Goal: Task Accomplishment & Management: Complete application form

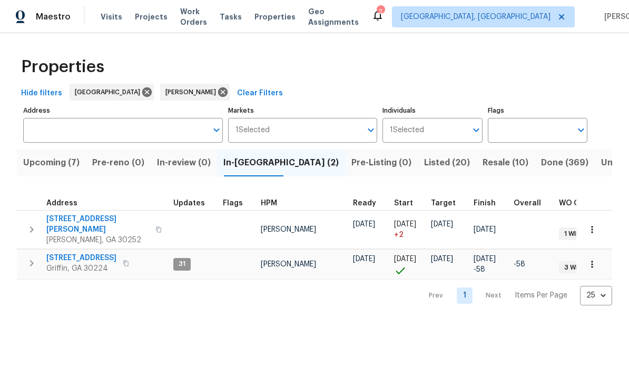
click at [77, 217] on span "[STREET_ADDRESS][PERSON_NAME]" at bounding box center [97, 224] width 103 height 21
click at [79, 263] on span "Griffin, GA 30224" at bounding box center [81, 268] width 70 height 11
click at [68, 216] on span "[STREET_ADDRESS][PERSON_NAME]" at bounding box center [97, 224] width 103 height 21
click at [593, 232] on button "button" at bounding box center [591, 229] width 23 height 23
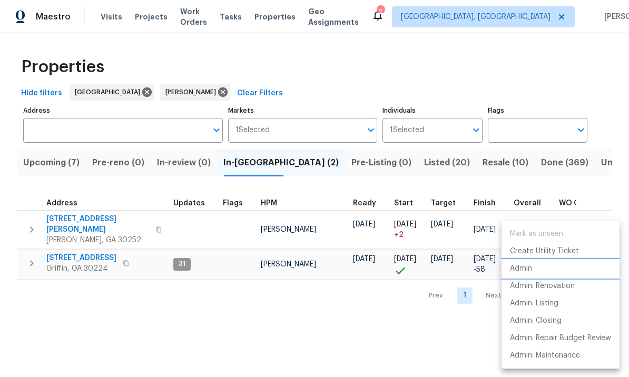
click at [534, 271] on li "Admin" at bounding box center [560, 268] width 118 height 17
click at [450, 333] on div at bounding box center [314, 188] width 629 height 377
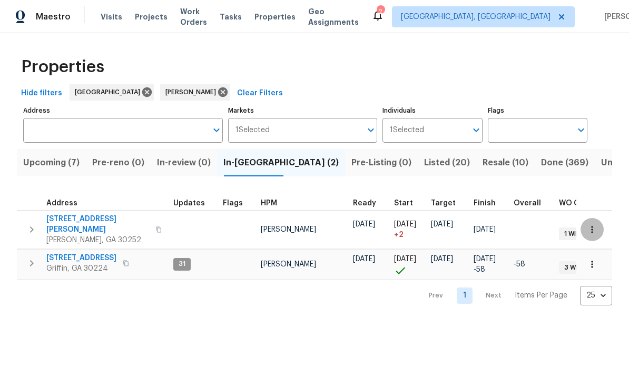
click at [592, 224] on icon "button" at bounding box center [592, 229] width 11 height 11
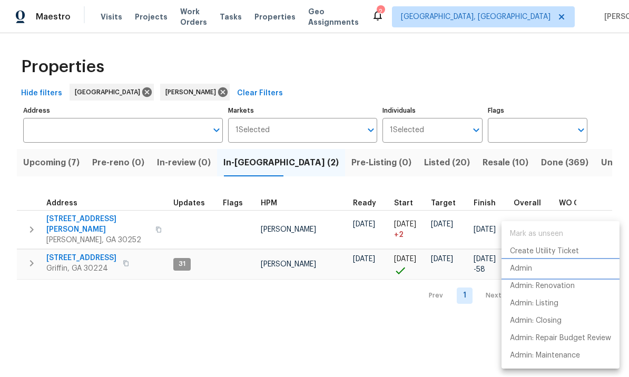
click at [526, 264] on p "Admin" at bounding box center [521, 268] width 22 height 11
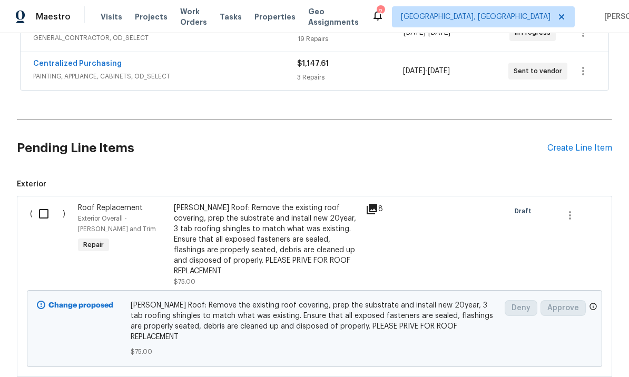
scroll to position [211, 0]
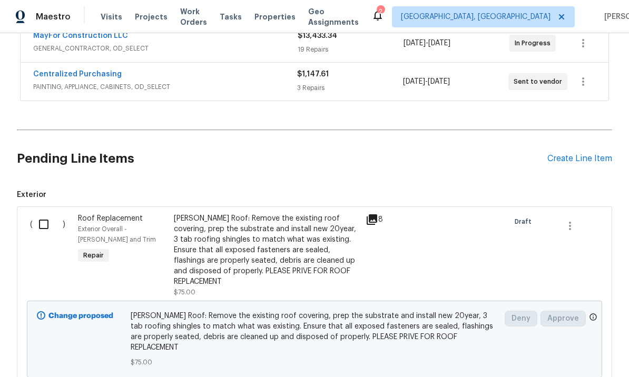
click at [45, 222] on input "checkbox" at bounding box center [48, 224] width 30 height 22
checkbox input "true"
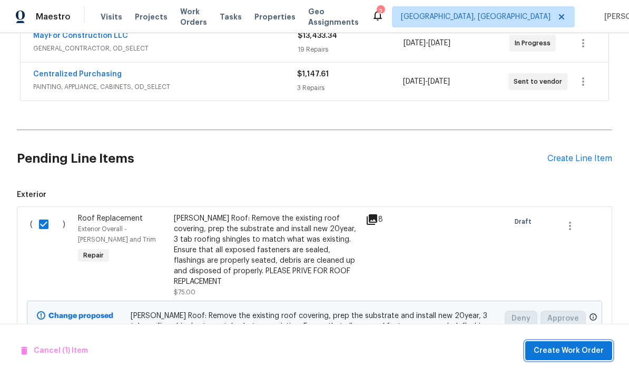
click at [568, 348] on span "Create Work Order" at bounding box center [568, 350] width 70 height 13
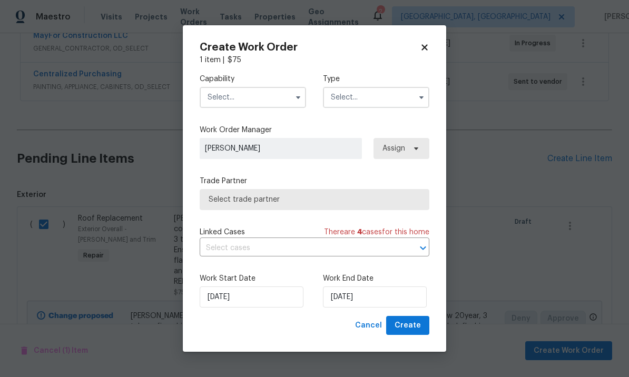
click at [252, 95] on input "text" at bounding box center [253, 97] width 106 height 21
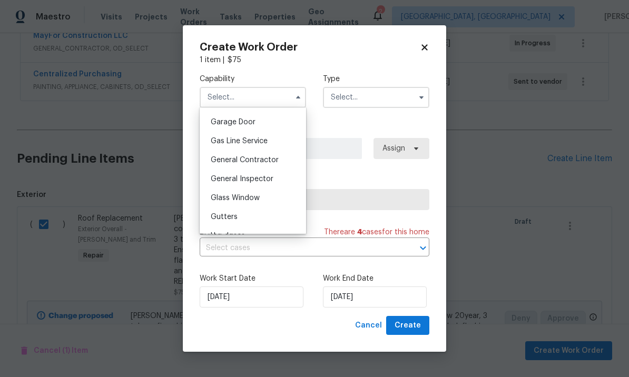
scroll to position [464, 0]
click at [277, 160] on span "General Contractor" at bounding box center [245, 158] width 68 height 7
type input "General Contractor"
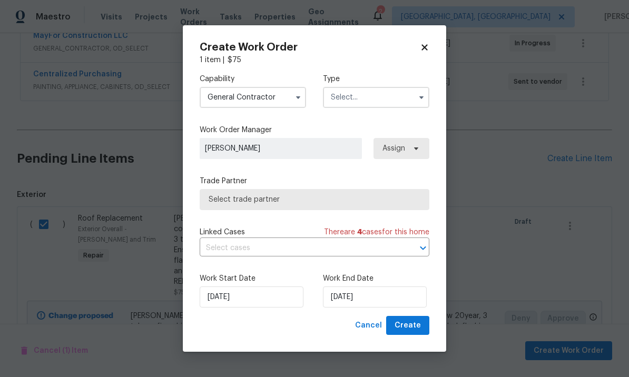
click at [375, 94] on input "text" at bounding box center [376, 97] width 106 height 21
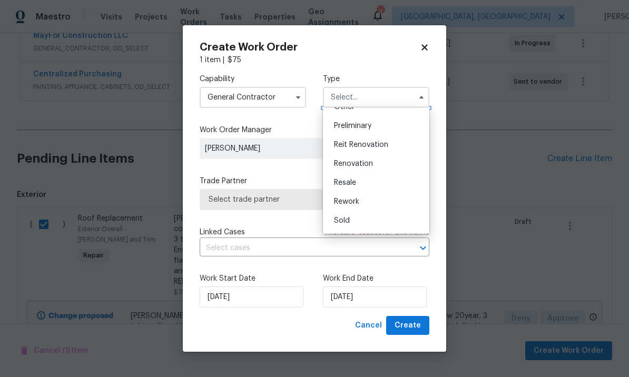
scroll to position [219, 0]
click at [373, 165] on div "Renovation" at bounding box center [375, 165] width 101 height 19
type input "Renovation"
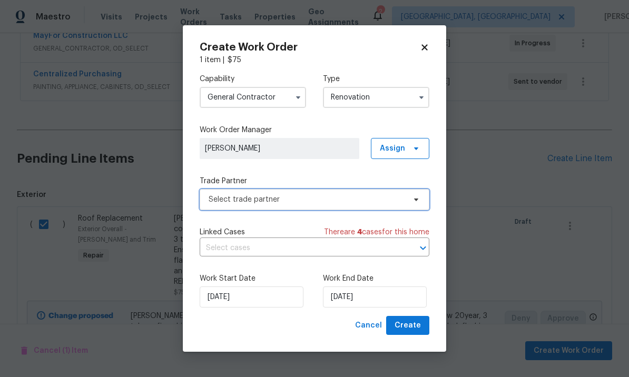
click at [324, 203] on span "Select trade partner" at bounding box center [307, 199] width 196 height 11
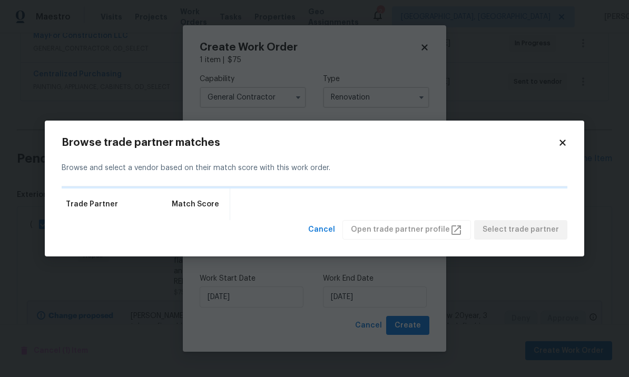
click at [7, 147] on body "Maestro Visits Projects Work Orders Tasks Properties Geo Assignments 2 Albuquer…" at bounding box center [314, 188] width 629 height 377
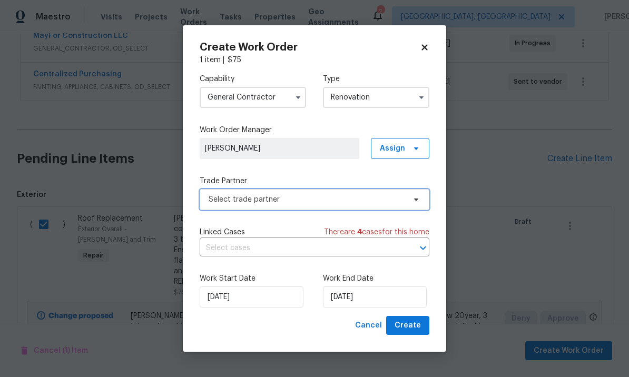
click at [401, 198] on span "Select trade partner" at bounding box center [307, 199] width 196 height 11
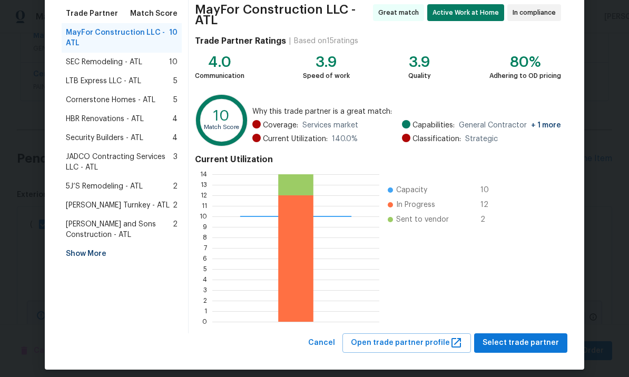
scroll to position [89, 0]
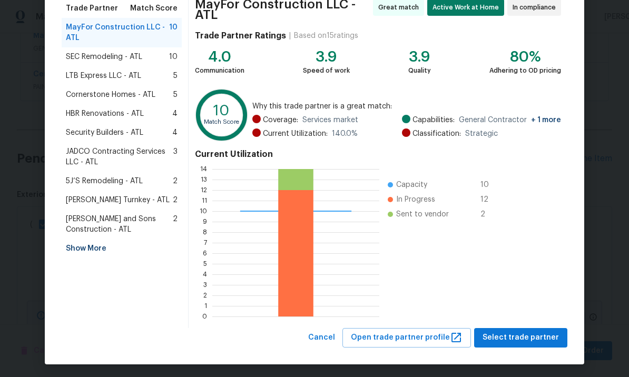
click at [83, 247] on div "Show More" at bounding box center [122, 248] width 120 height 19
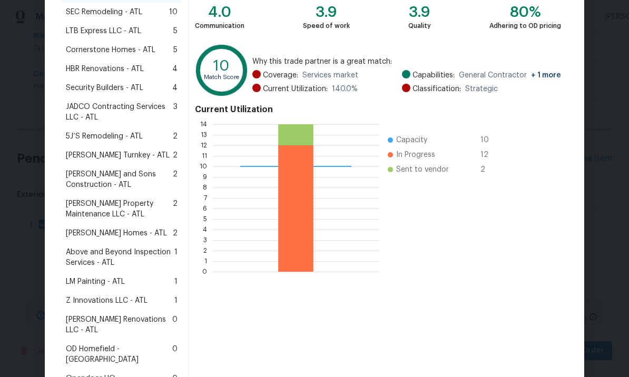
scroll to position [133, 0]
click at [96, 210] on span "Glen Property Maintenance LLC - ATL" at bounding box center [119, 209] width 107 height 21
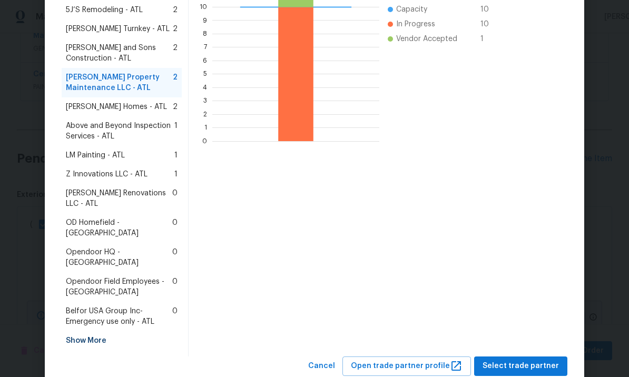
scroll to position [260, 0]
click at [521, 360] on span "Select trade partner" at bounding box center [520, 366] width 76 height 13
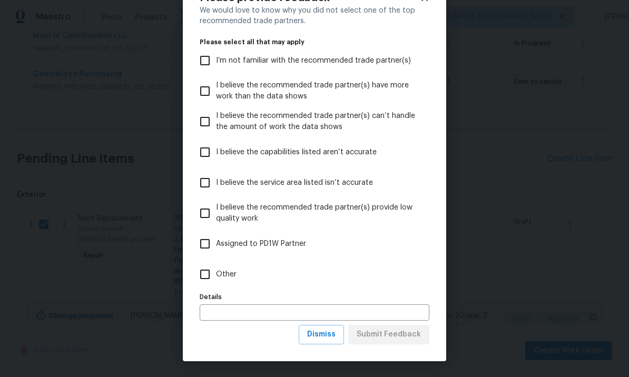
scroll to position [41, 0]
click at [329, 335] on span "Dismiss" at bounding box center [321, 334] width 28 height 13
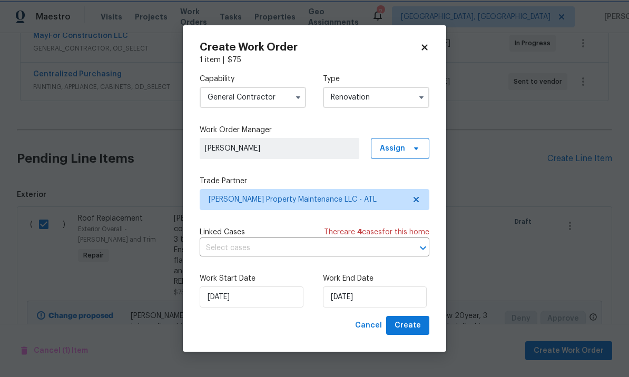
scroll to position [0, 0]
click at [384, 300] on input "[DATE]" at bounding box center [375, 296] width 104 height 21
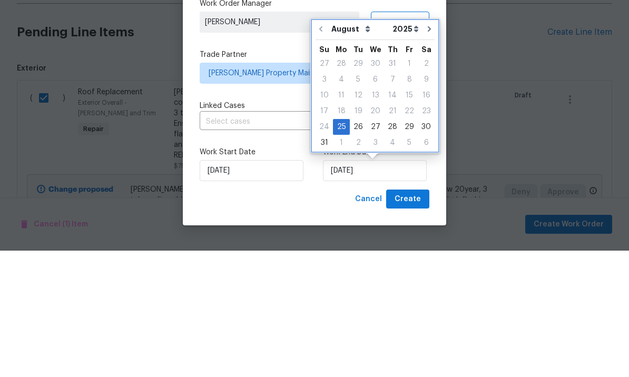
click at [428, 153] on icon "Go to next month" at bounding box center [429, 155] width 3 height 5
type input "9/25/2025"
select select "8"
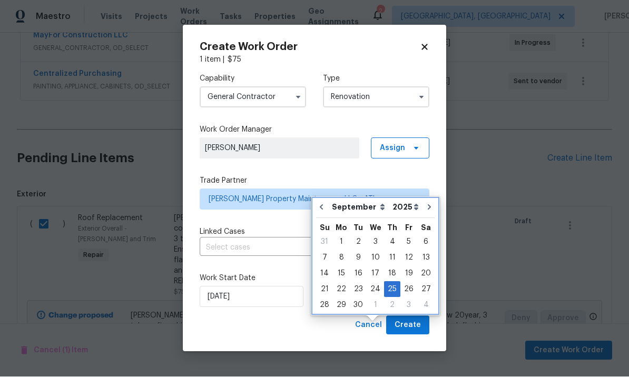
click at [326, 197] on button "Go to previous month" at bounding box center [321, 207] width 16 height 21
type input "[DATE]"
select select "7"
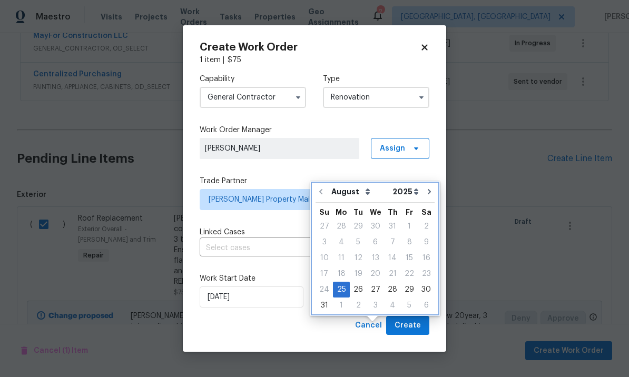
click at [425, 187] on icon "Go to next month" at bounding box center [429, 191] width 8 height 8
type input "9/25/2025"
select select "8"
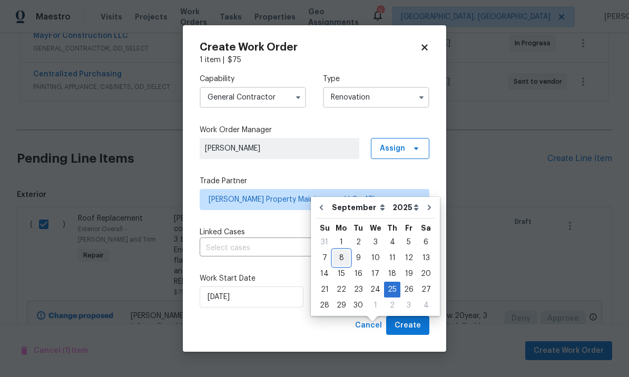
click at [343, 251] on div "8" at bounding box center [341, 258] width 17 height 15
type input "[DATE]"
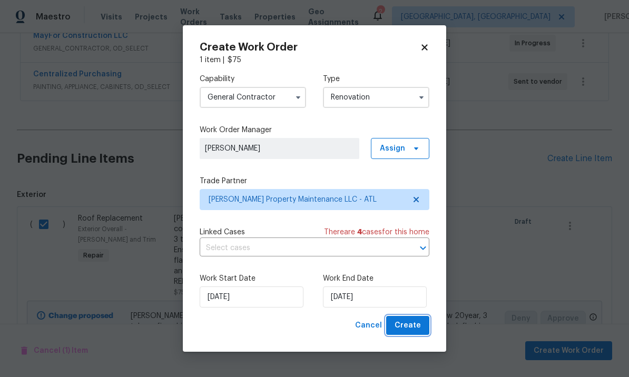
click at [408, 330] on span "Create" at bounding box center [407, 325] width 26 height 13
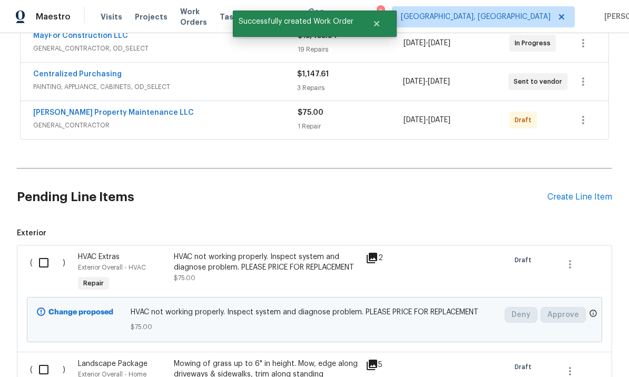
click at [41, 252] on input "checkbox" at bounding box center [48, 263] width 30 height 22
checkbox input "true"
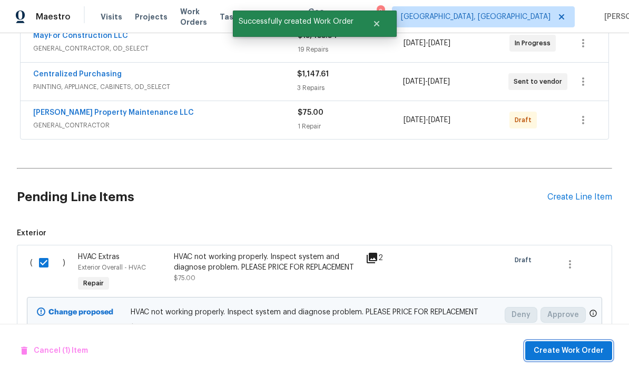
click at [560, 348] on span "Create Work Order" at bounding box center [568, 350] width 70 height 13
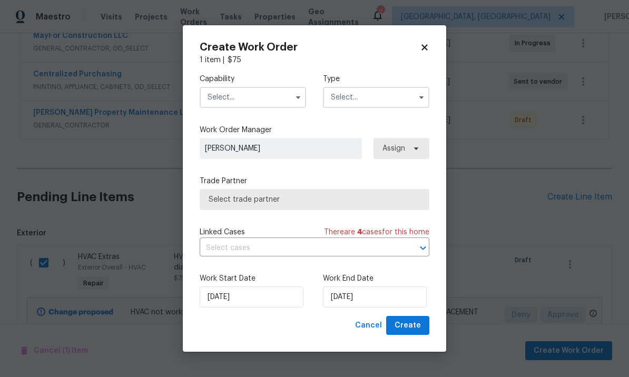
click at [269, 100] on input "text" at bounding box center [253, 97] width 106 height 21
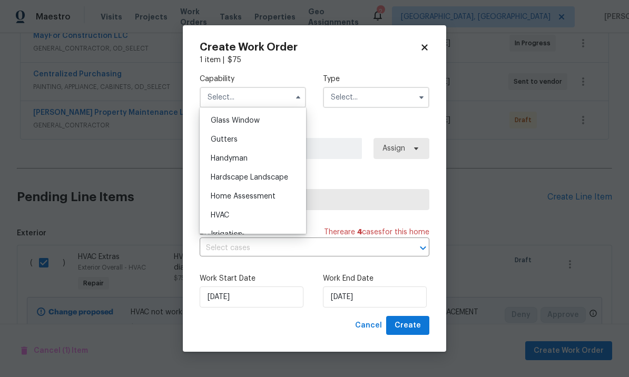
scroll to position [547, 0]
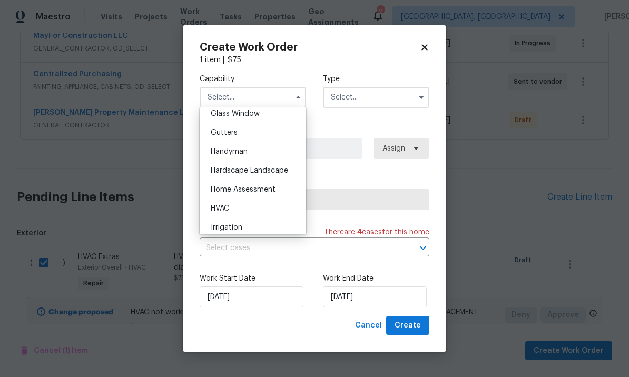
click at [282, 206] on div "HVAC" at bounding box center [252, 208] width 101 height 19
type input "HVAC"
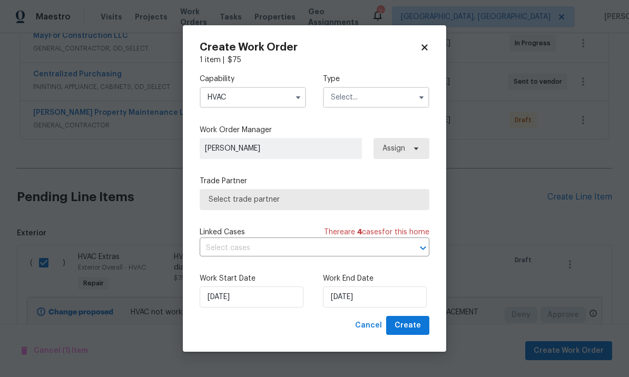
click at [375, 96] on input "text" at bounding box center [376, 97] width 106 height 21
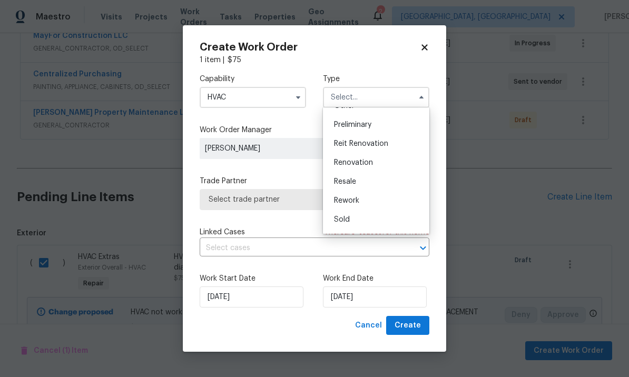
scroll to position [224, 0]
click at [375, 157] on div "Renovation" at bounding box center [375, 161] width 101 height 19
type input "Renovation"
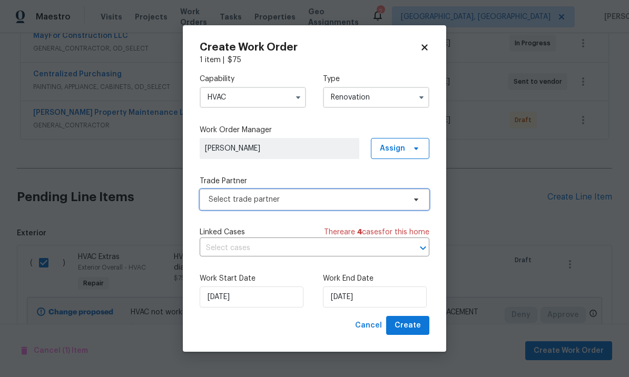
click at [358, 201] on span "Select trade partner" at bounding box center [307, 199] width 196 height 11
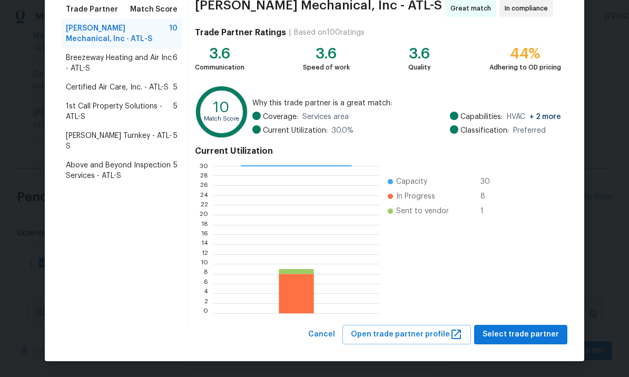
scroll to position [87, 0]
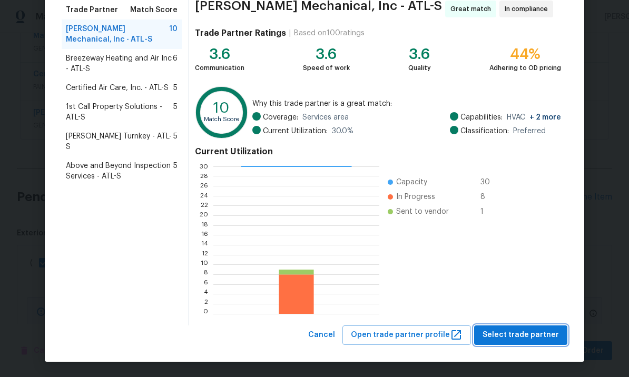
click at [508, 335] on span "Select trade partner" at bounding box center [520, 335] width 76 height 13
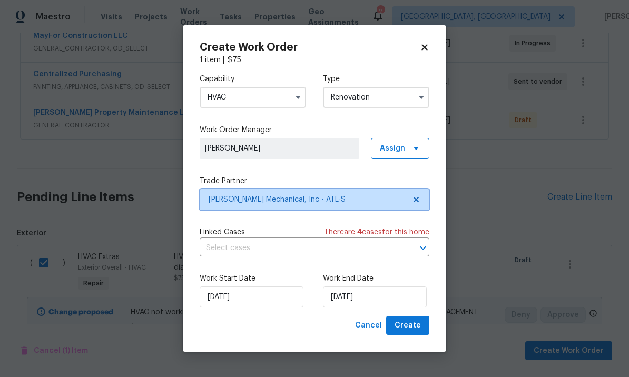
scroll to position [0, 0]
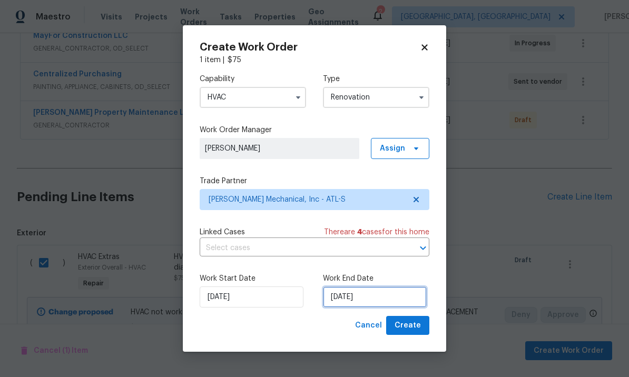
click at [351, 292] on input "[DATE]" at bounding box center [375, 296] width 104 height 21
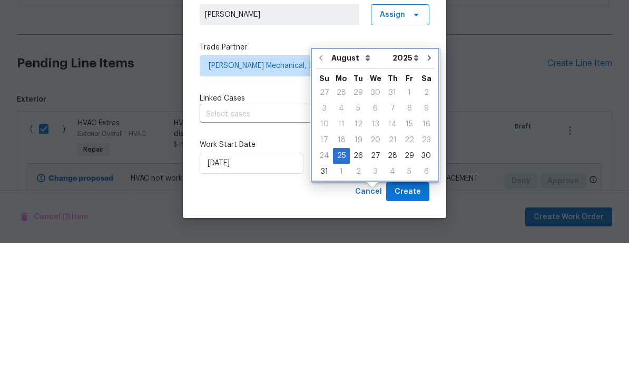
click at [426, 187] on icon "Go to next month" at bounding box center [429, 191] width 8 height 8
type input "9/25/2025"
select select "8"
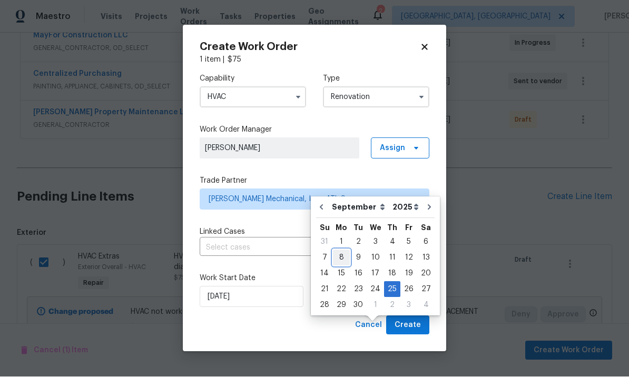
click at [341, 251] on div "8" at bounding box center [341, 258] width 17 height 15
type input "[DATE]"
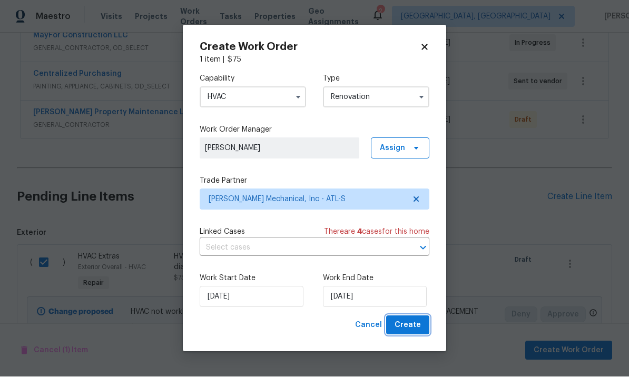
click at [409, 332] on span "Create" at bounding box center [407, 325] width 26 height 13
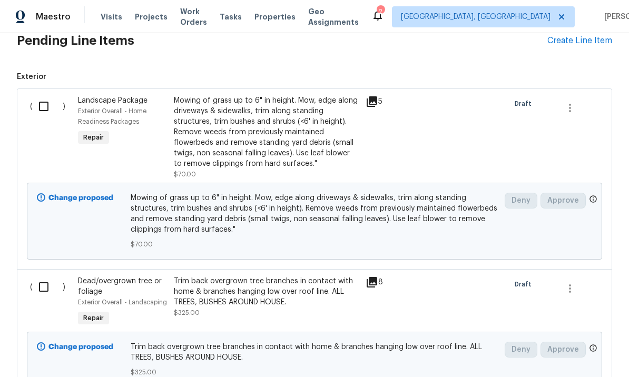
scroll to position [406, 0]
click at [43, 95] on input "checkbox" at bounding box center [48, 106] width 30 height 22
checkbox input "true"
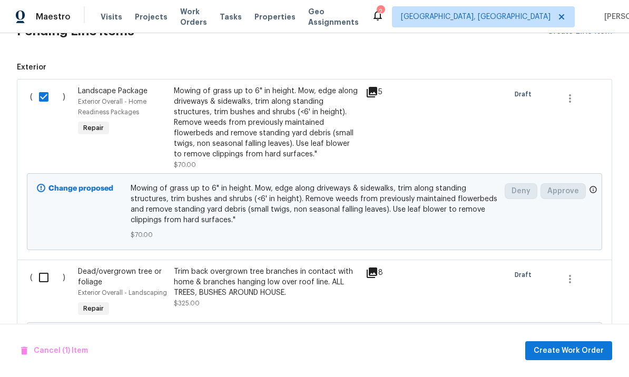
scroll to position [416, 0]
click at [46, 266] on input "checkbox" at bounding box center [48, 277] width 30 height 22
checkbox input "true"
click at [550, 348] on span "Create Work Order" at bounding box center [568, 350] width 70 height 13
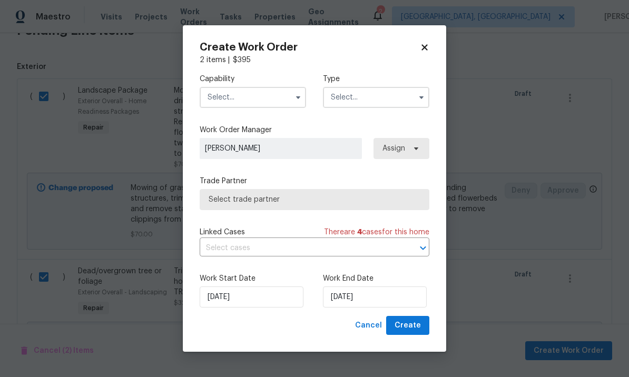
click at [257, 99] on input "text" at bounding box center [253, 97] width 106 height 21
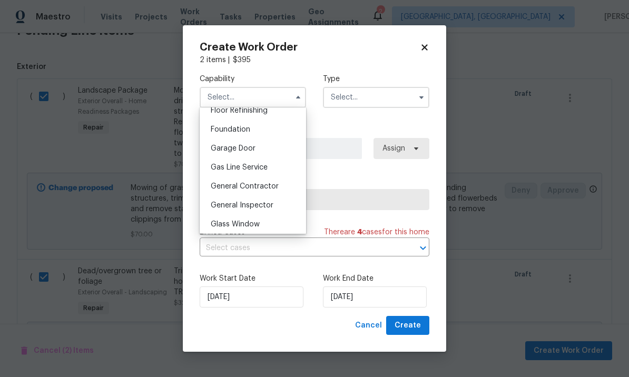
scroll to position [437, 0]
click at [274, 186] on span "General Contractor" at bounding box center [245, 185] width 68 height 7
type input "General Contractor"
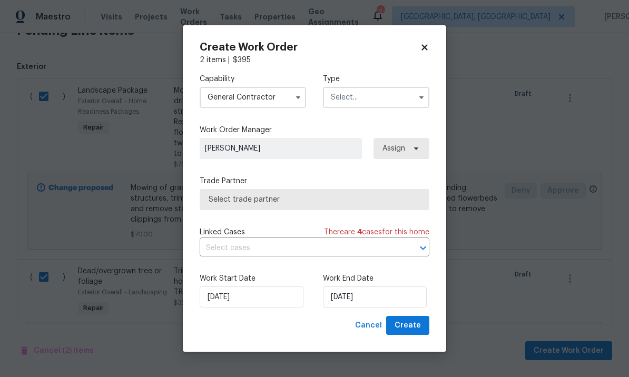
click at [385, 98] on input "text" at bounding box center [376, 97] width 106 height 21
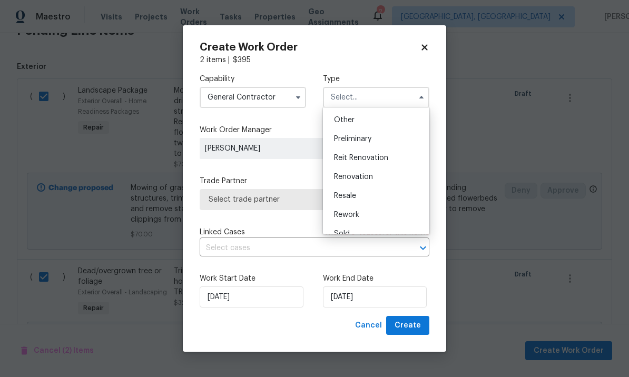
scroll to position [209, 0]
click at [366, 173] on span "Renovation" at bounding box center [353, 175] width 39 height 7
type input "Renovation"
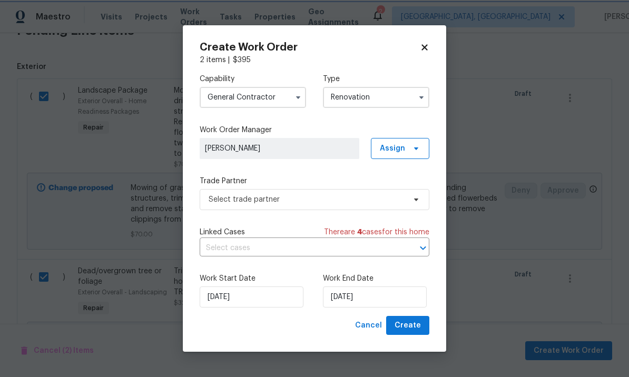
scroll to position [0, 0]
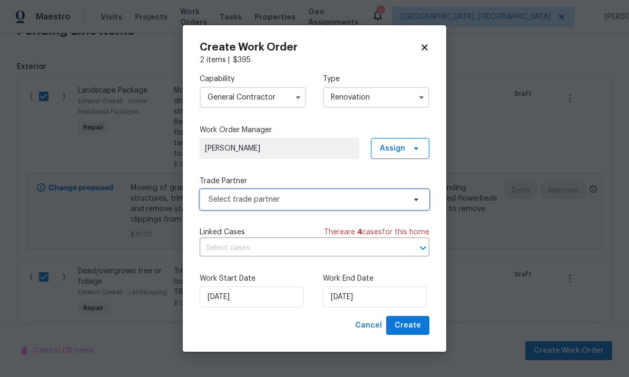
click at [359, 195] on span "Select trade partner" at bounding box center [307, 199] width 196 height 11
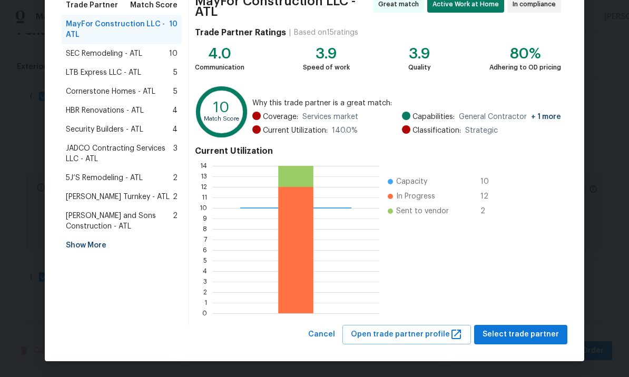
scroll to position [94, 0]
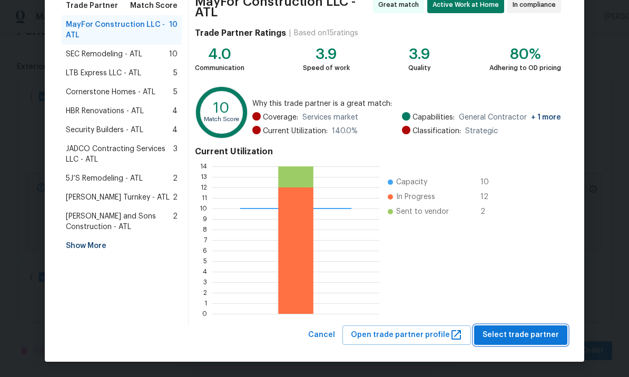
click at [519, 332] on span "Select trade partner" at bounding box center [520, 335] width 76 height 13
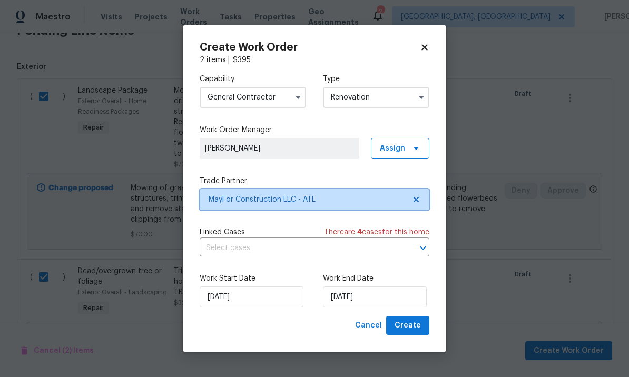
scroll to position [0, 0]
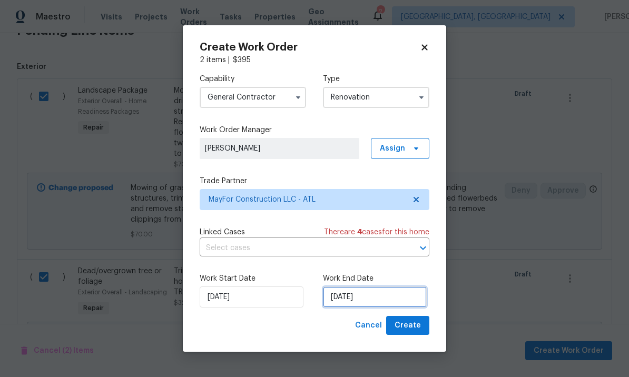
click at [392, 301] on input "[DATE]" at bounding box center [375, 296] width 104 height 21
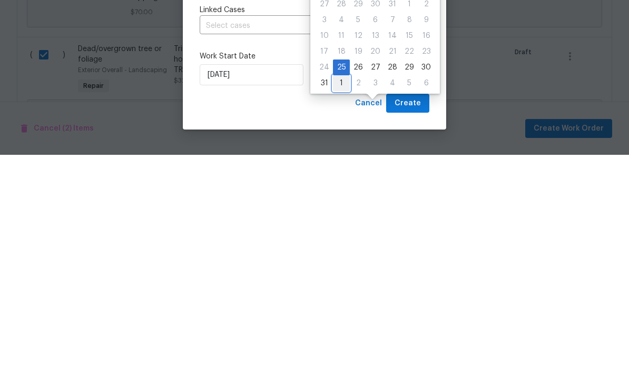
click at [342, 298] on div "1" at bounding box center [341, 305] width 17 height 15
type input "9/1/2025"
select select "8"
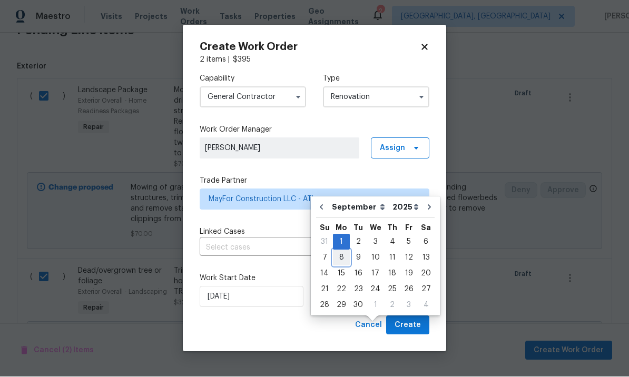
click at [343, 251] on div "8" at bounding box center [341, 258] width 17 height 15
type input "[DATE]"
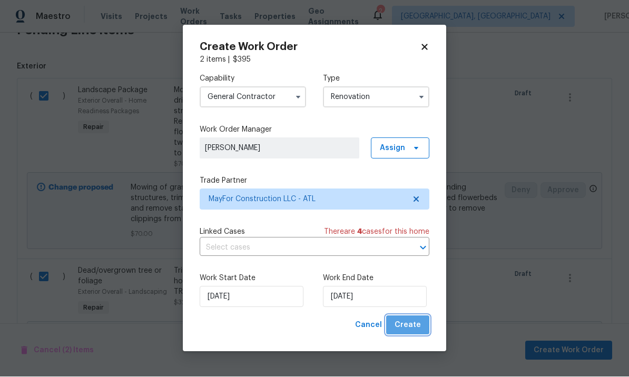
click at [413, 324] on span "Create" at bounding box center [407, 325] width 26 height 13
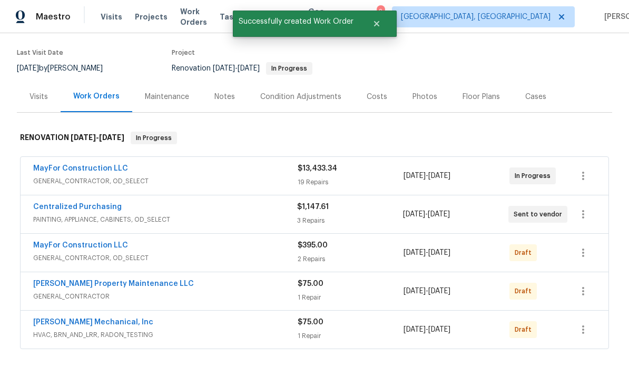
scroll to position [97, 0]
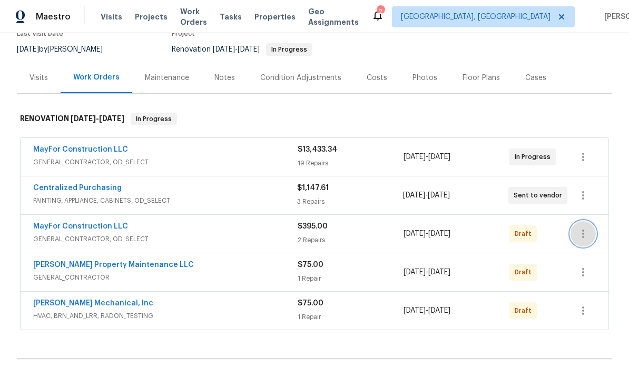
click at [587, 221] on button "button" at bounding box center [582, 233] width 25 height 25
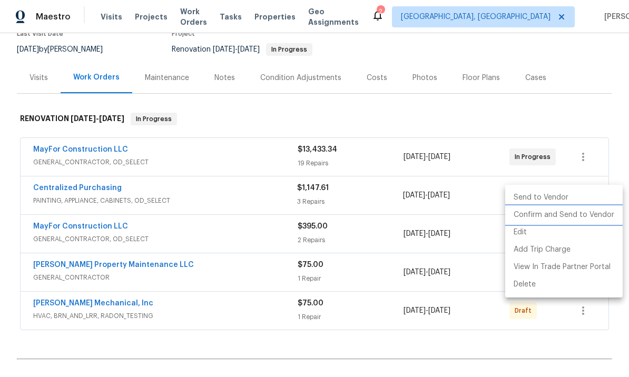
click at [573, 216] on li "Confirm and Send to Vendor" at bounding box center [563, 214] width 117 height 17
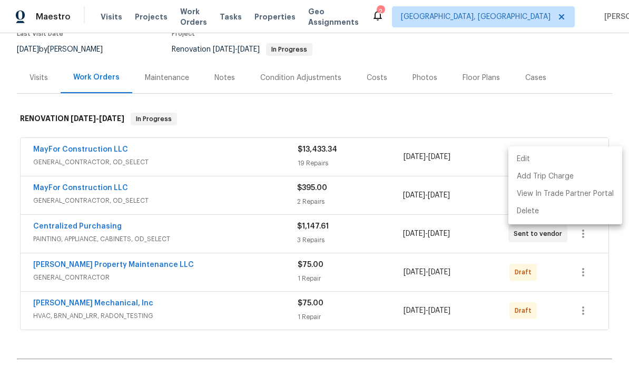
click at [584, 280] on div at bounding box center [314, 188] width 629 height 377
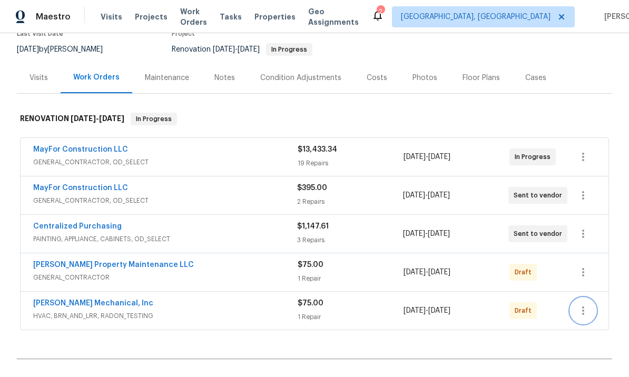
click at [584, 304] on icon "button" at bounding box center [583, 310] width 13 height 13
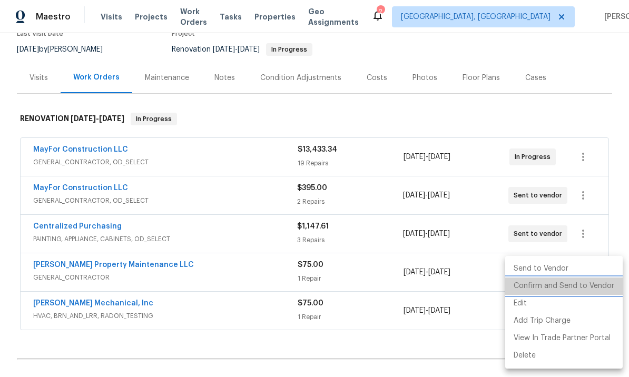
click at [580, 289] on li "Confirm and Send to Vendor" at bounding box center [563, 285] width 117 height 17
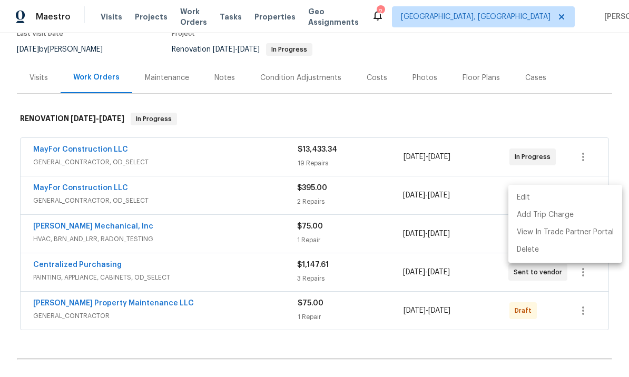
click at [581, 307] on div at bounding box center [314, 188] width 629 height 377
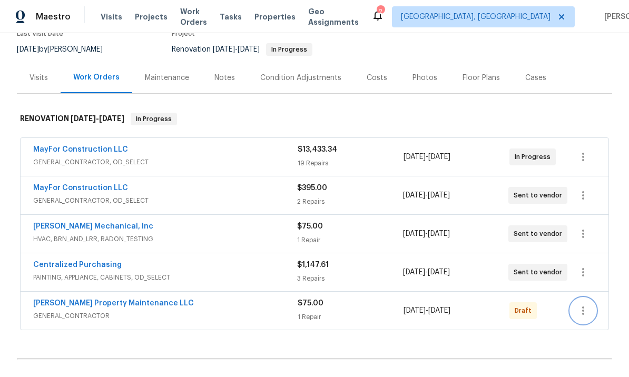
click at [589, 304] on icon "button" at bounding box center [583, 310] width 13 height 13
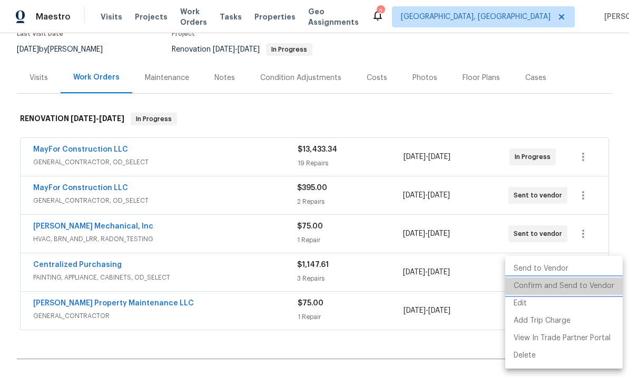
click at [580, 285] on li "Confirm and Send to Vendor" at bounding box center [563, 285] width 117 height 17
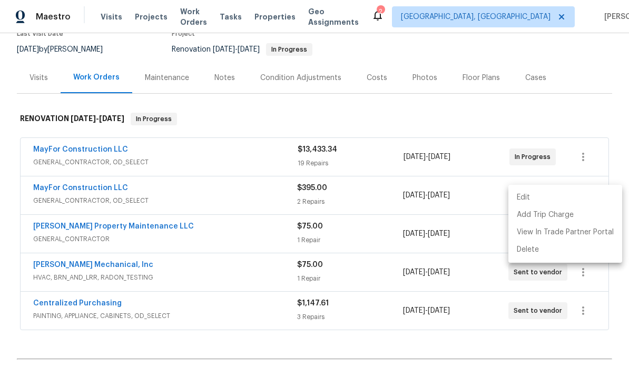
click at [507, 300] on div at bounding box center [314, 188] width 629 height 377
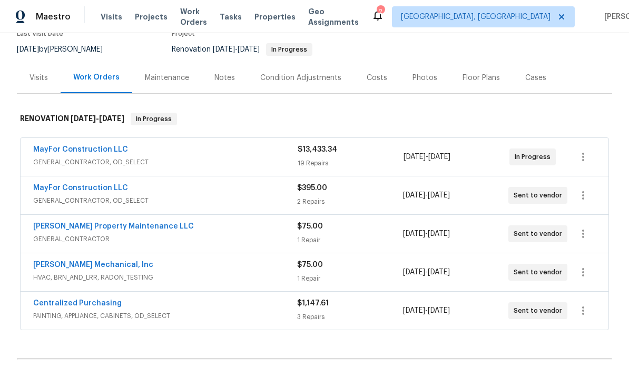
click at [97, 184] on link "MayFor Construction LLC" at bounding box center [80, 187] width 95 height 7
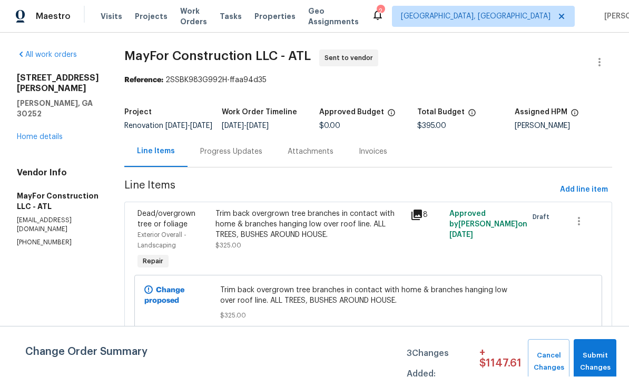
scroll to position [1, 0]
click at [603, 349] on button "Submit Changes" at bounding box center [594, 362] width 43 height 45
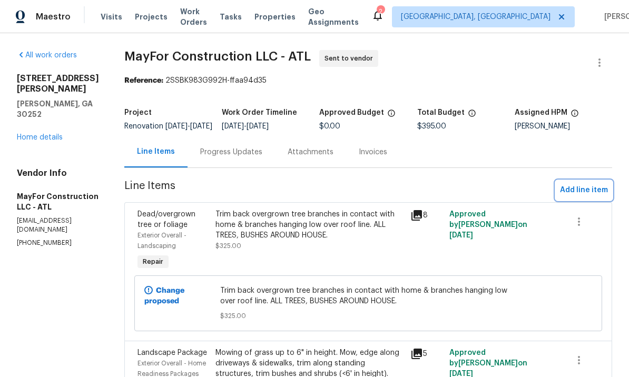
click at [580, 197] on span "Add line item" at bounding box center [584, 190] width 48 height 13
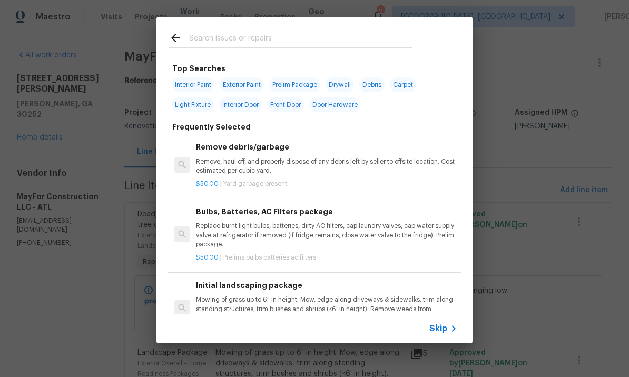
click at [222, 47] on input "text" at bounding box center [300, 40] width 223 height 16
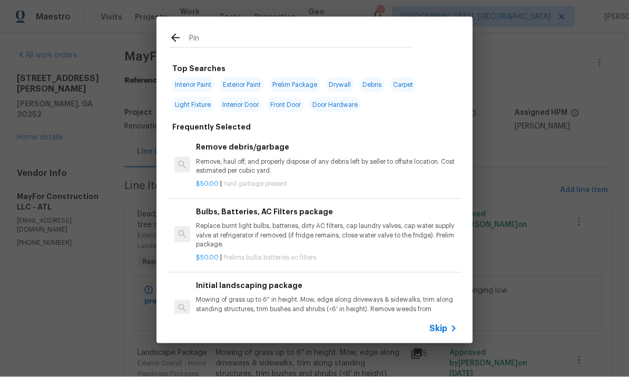
type input "Pine"
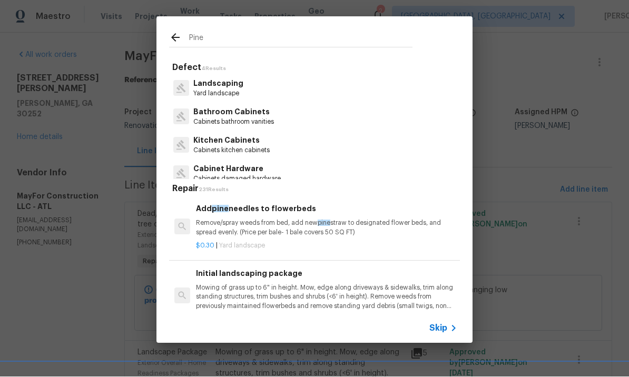
click at [281, 224] on p "Remove/spray weeds from bed, add new pine straw to designated flower beds, and …" at bounding box center [326, 228] width 261 height 18
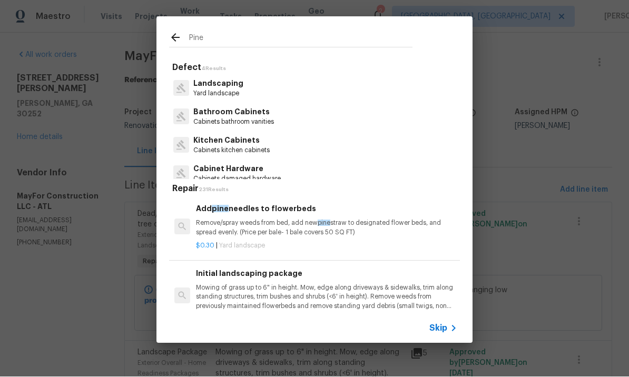
scroll to position [1, 0]
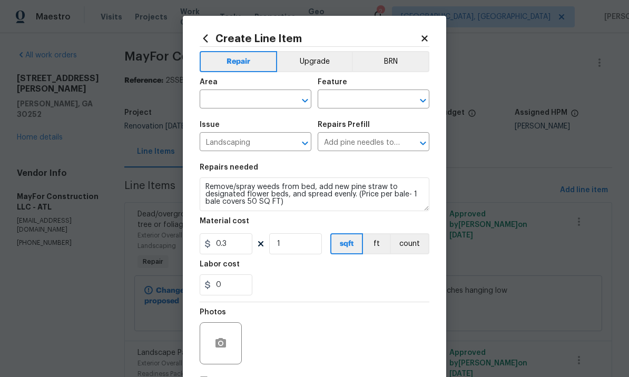
click at [275, 95] on input "text" at bounding box center [241, 100] width 82 height 16
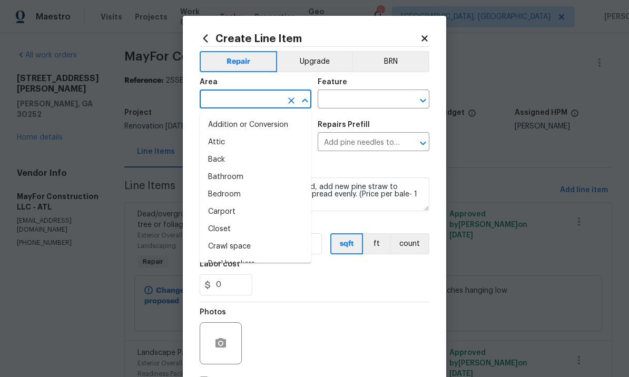
scroll to position [0, 0]
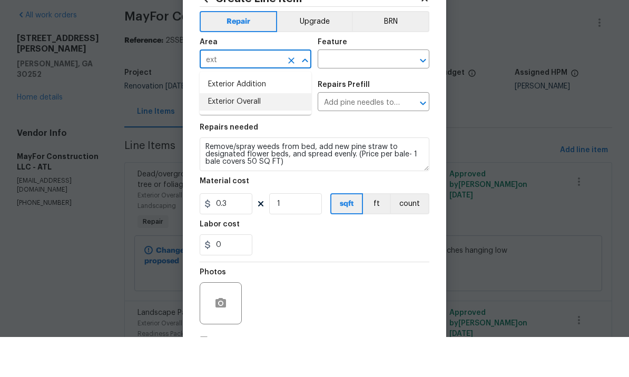
click at [262, 133] on li "Exterior Overall" at bounding box center [256, 141] width 112 height 17
type input "Exterior Overall"
click at [359, 92] on input "text" at bounding box center [358, 100] width 82 height 16
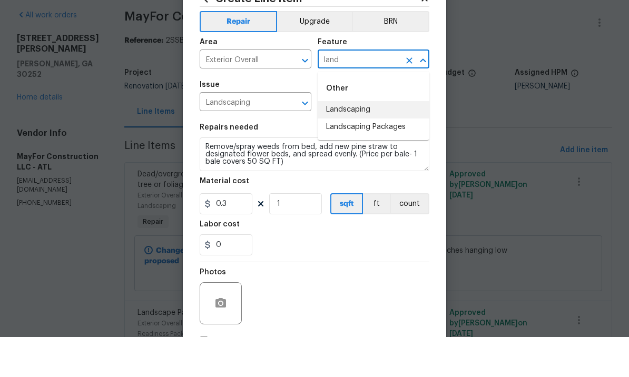
click at [366, 141] on li "Landscaping" at bounding box center [373, 149] width 112 height 17
type input "Landscaping"
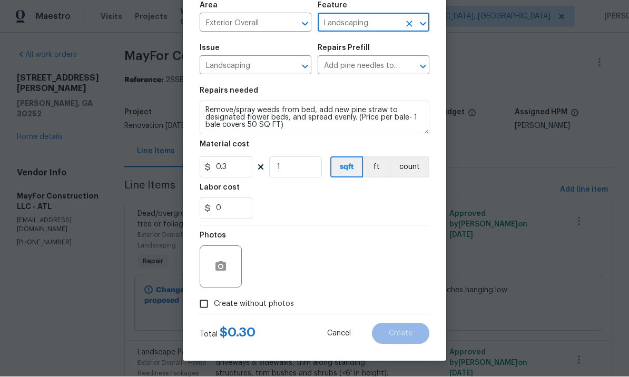
scroll to position [78, 0]
click at [294, 174] on input "1" at bounding box center [295, 167] width 53 height 21
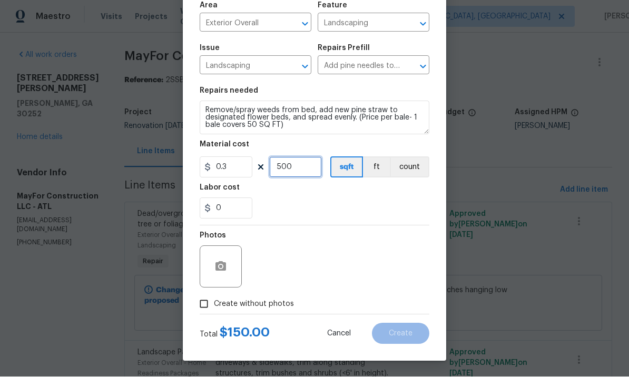
type input "500"
click at [226, 265] on icon "button" at bounding box center [220, 266] width 11 height 9
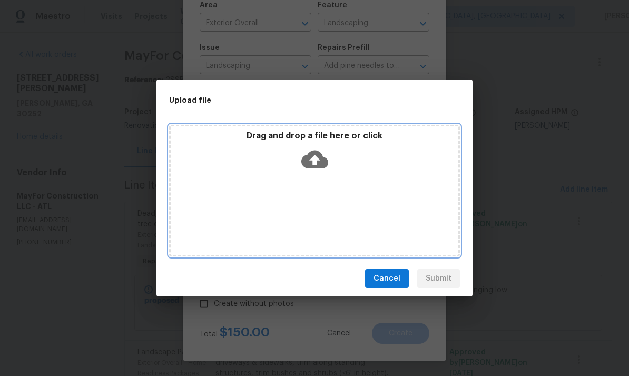
click at [322, 161] on icon at bounding box center [314, 160] width 27 height 18
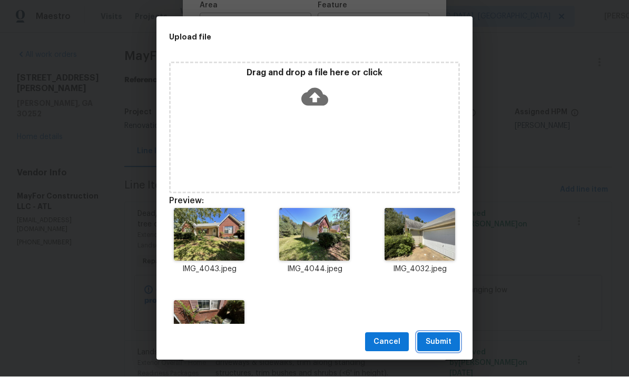
click at [450, 333] on button "Submit" at bounding box center [438, 342] width 43 height 19
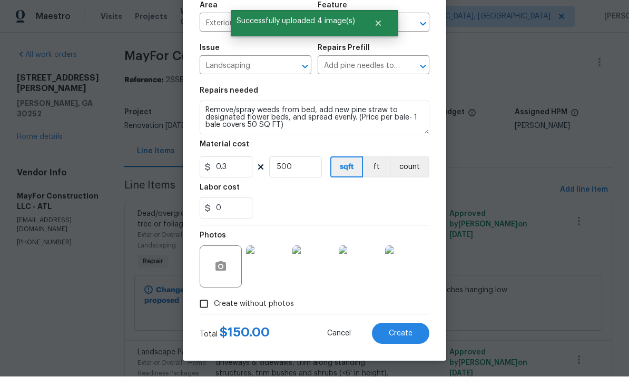
click at [403, 321] on div "Total $ 150.00 Cancel Create" at bounding box center [315, 329] width 230 height 29
click at [399, 332] on span "Create" at bounding box center [401, 334] width 24 height 8
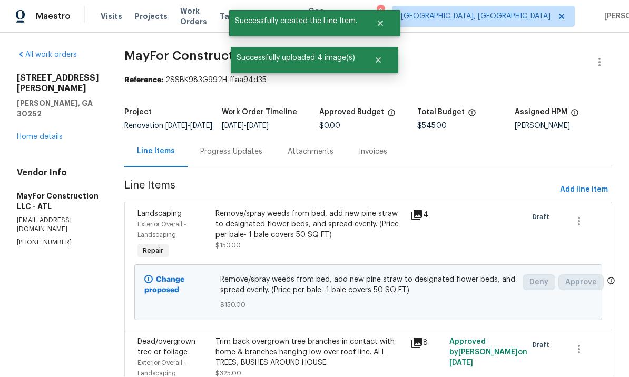
scroll to position [0, 0]
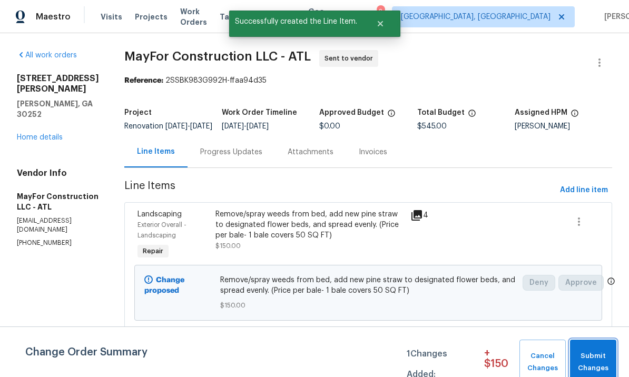
click at [591, 361] on span "Submit Changes" at bounding box center [593, 362] width 36 height 24
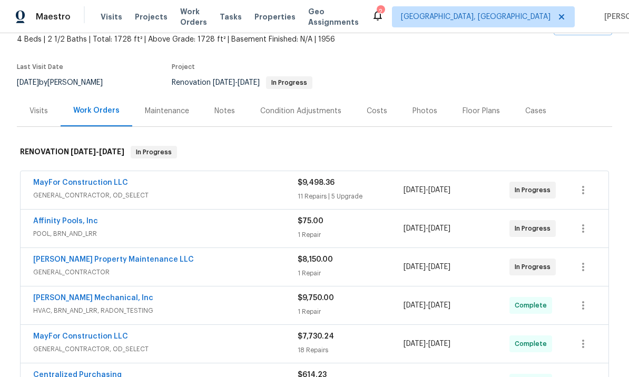
scroll to position [56, 0]
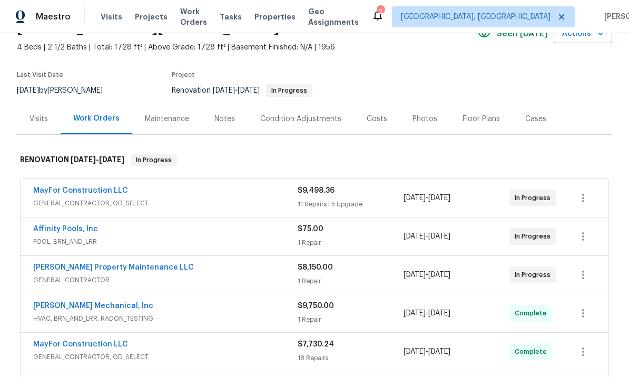
click at [378, 114] on div "Costs" at bounding box center [376, 119] width 21 height 11
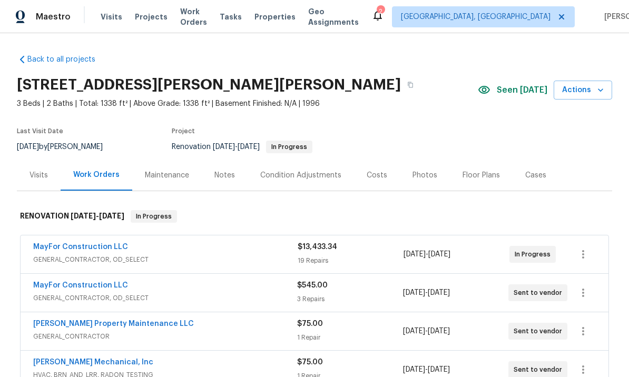
click at [222, 171] on div "Notes" at bounding box center [224, 175] width 21 height 11
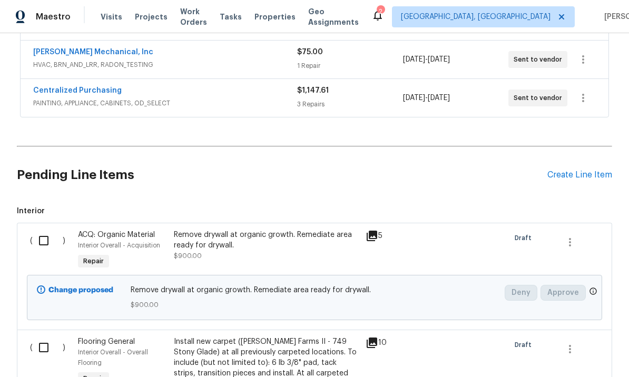
scroll to position [311, 0]
click at [572, 172] on div "Create Line Item" at bounding box center [579, 175] width 65 height 10
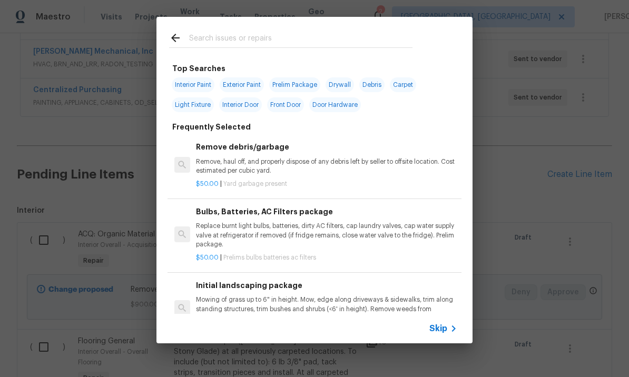
click at [215, 28] on div at bounding box center [290, 38] width 269 height 42
click at [217, 33] on input "text" at bounding box center [300, 40] width 223 height 16
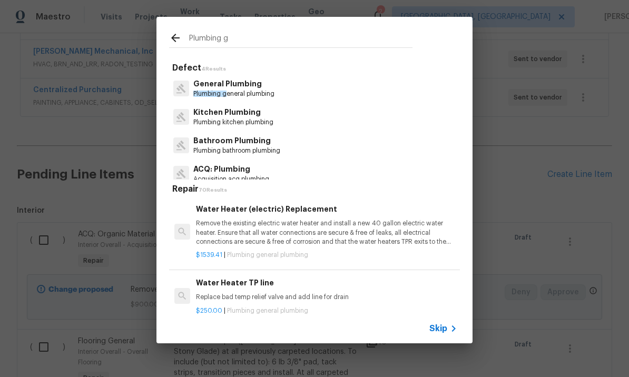
scroll to position [0, 0]
click at [253, 38] on input "Plumbing g" at bounding box center [300, 40] width 223 height 16
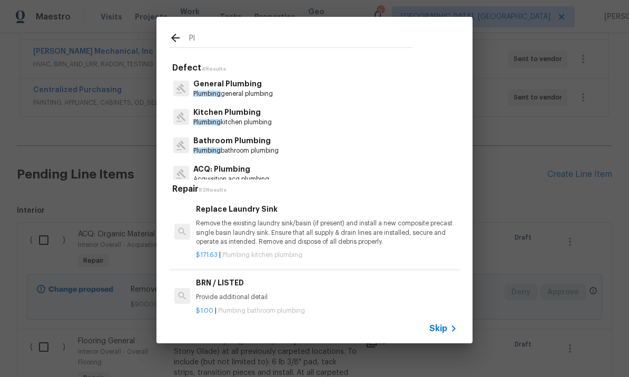
type input "P"
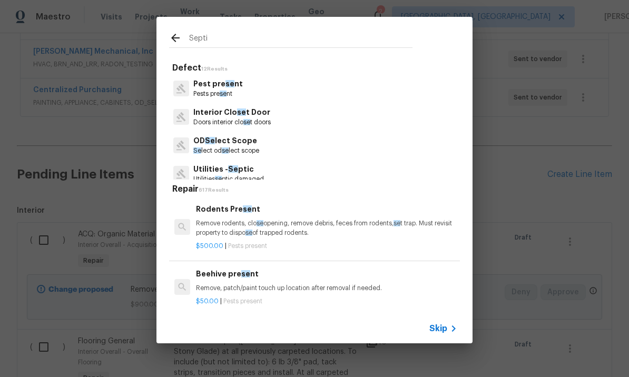
type input "Septic"
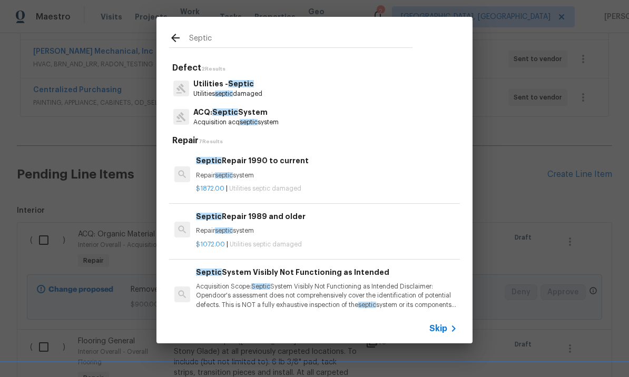
click at [239, 83] on span "Septic" at bounding box center [241, 83] width 26 height 7
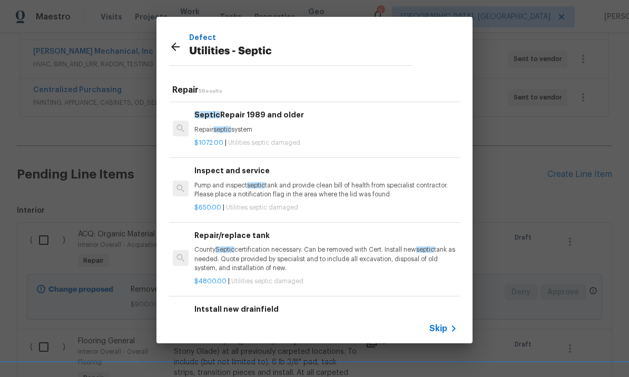
scroll to position [51, 2]
click at [305, 196] on p "Pump and inspect septic tank and provide clean bill of health from specialist c…" at bounding box center [324, 191] width 261 height 18
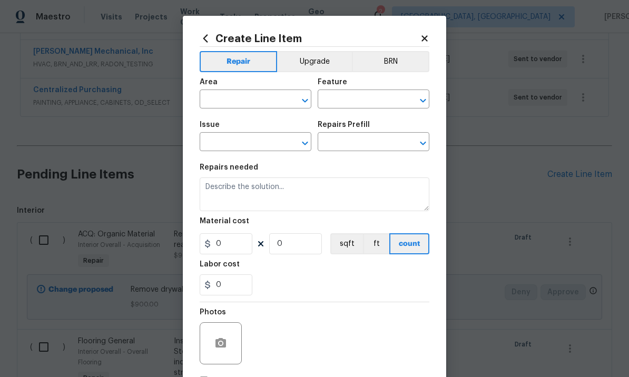
type input "Utilities - Septic"
type input "Inspect and service $650.00"
type textarea "Pump and inspect septic tank and provide clean bill of health from specialist c…"
type input "650"
type input "1"
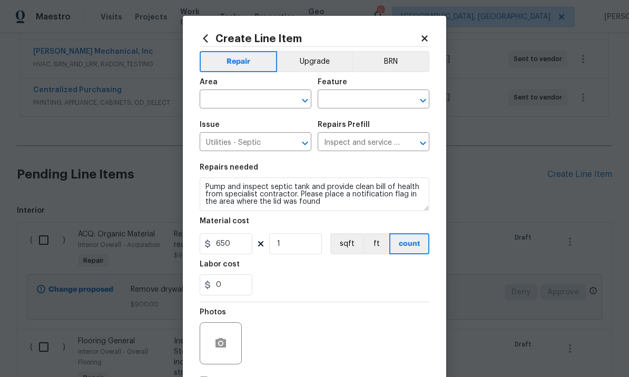
click at [257, 100] on input "text" at bounding box center [241, 100] width 82 height 16
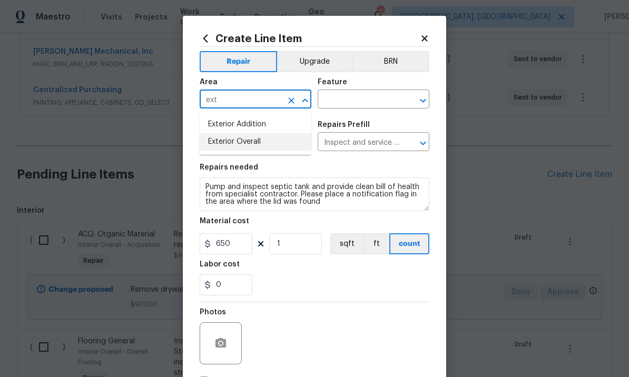
click at [261, 142] on li "Exterior Overall" at bounding box center [256, 141] width 112 height 17
type input "Exterior Overall"
click at [345, 98] on input "text" at bounding box center [358, 100] width 82 height 16
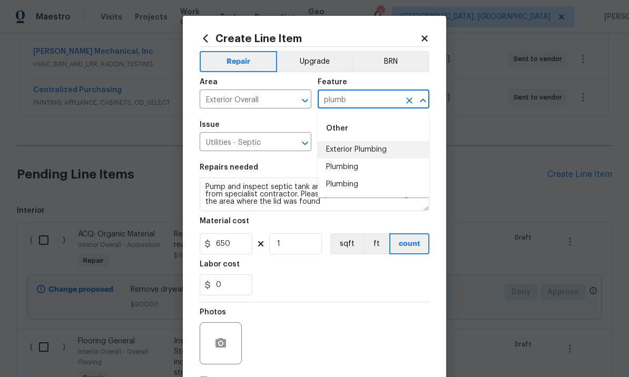
click at [381, 150] on li "Exterior Plumbing" at bounding box center [373, 149] width 112 height 17
type input "Exterior Plumbing"
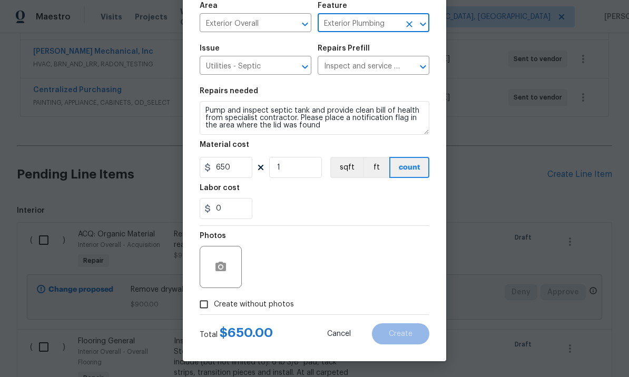
scroll to position [78, 0]
click at [216, 267] on icon "button" at bounding box center [220, 266] width 11 height 9
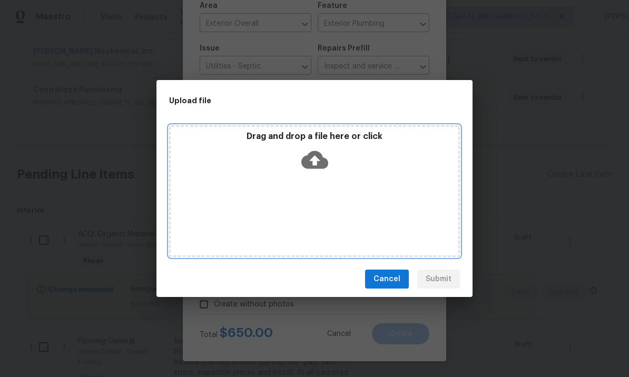
click at [317, 155] on icon at bounding box center [314, 160] width 27 height 18
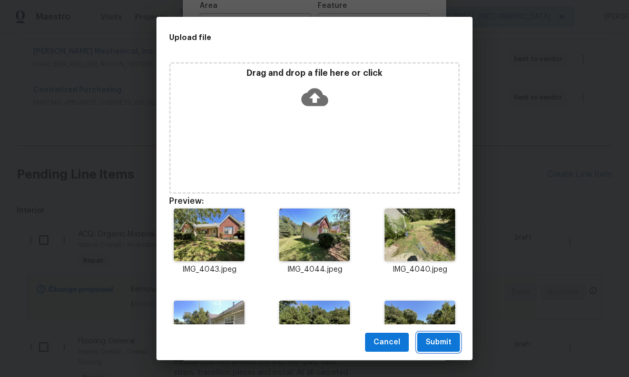
click at [442, 336] on span "Submit" at bounding box center [438, 342] width 26 height 13
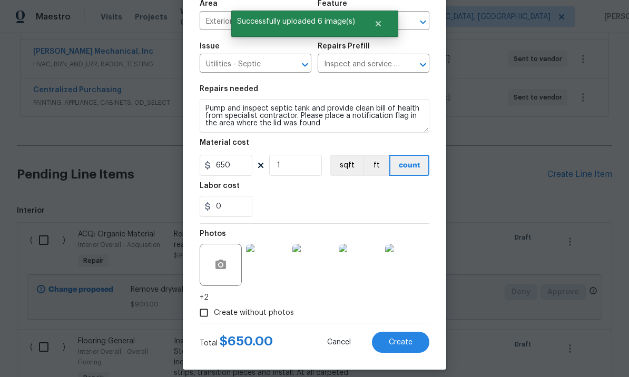
click at [405, 341] on span "Create" at bounding box center [401, 343] width 24 height 8
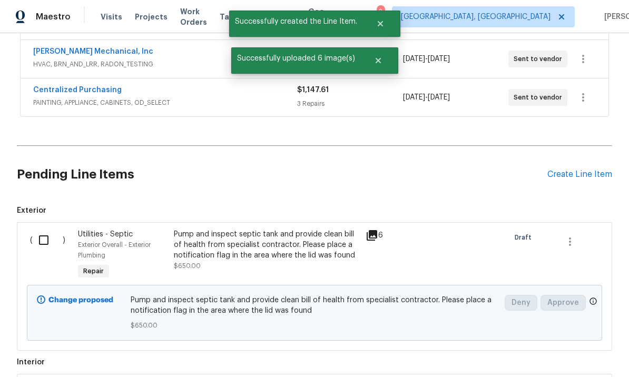
scroll to position [337, 0]
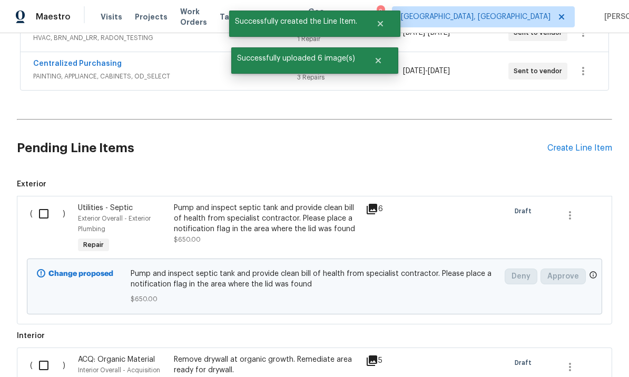
click at [35, 210] on input "checkbox" at bounding box center [48, 214] width 30 height 22
checkbox input "true"
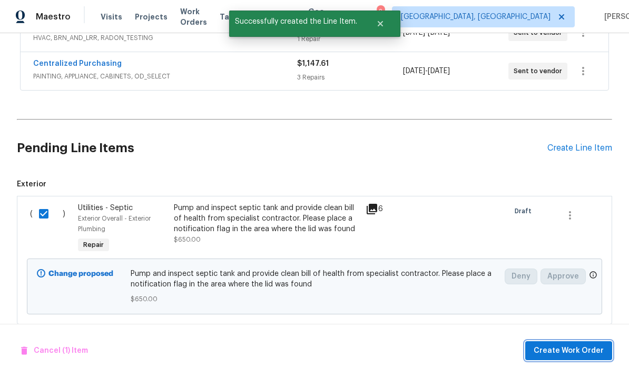
click at [565, 346] on span "Create Work Order" at bounding box center [568, 350] width 70 height 13
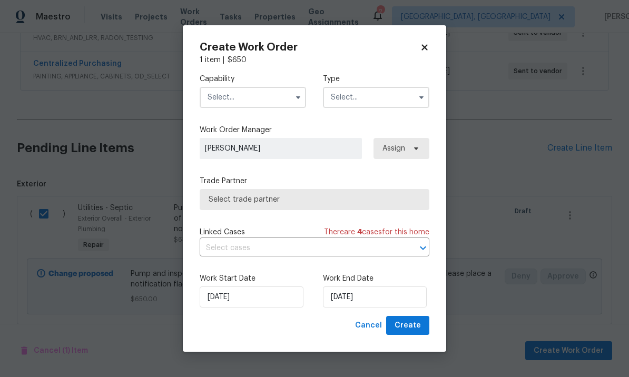
click at [243, 104] on input "text" at bounding box center [253, 97] width 106 height 21
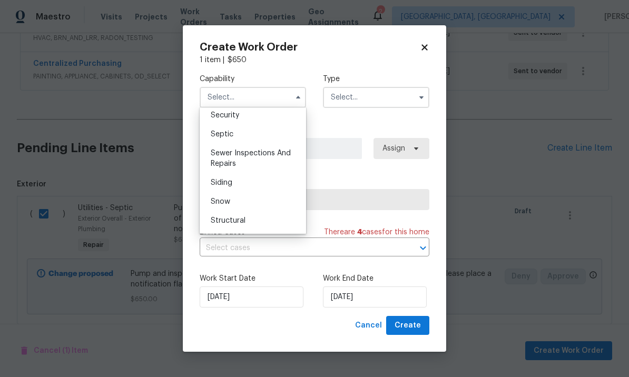
scroll to position [1099, 0]
click at [251, 135] on div "Septic" at bounding box center [252, 132] width 101 height 19
type input "Septic"
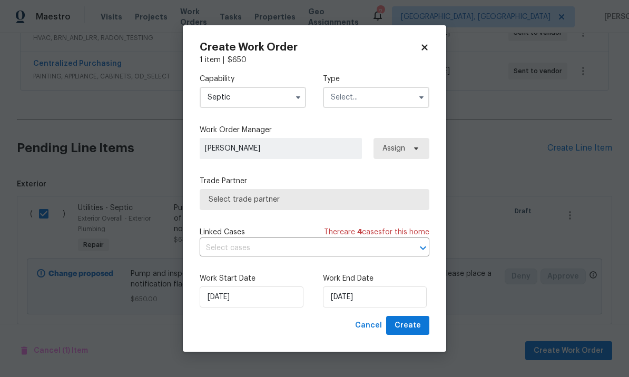
click at [358, 94] on input "text" at bounding box center [376, 97] width 106 height 21
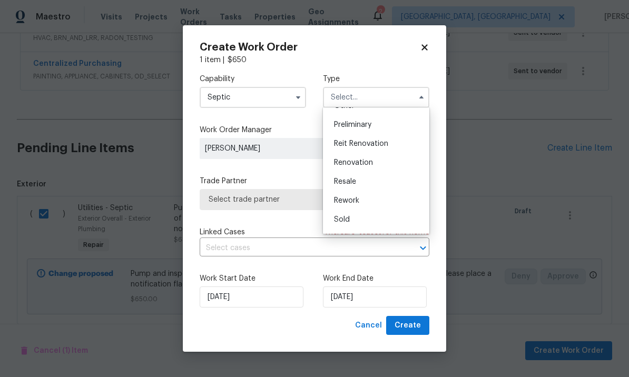
scroll to position [231, 0]
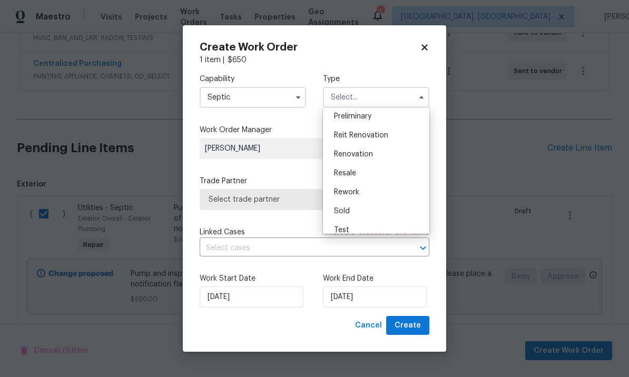
click at [378, 154] on div "Renovation" at bounding box center [375, 154] width 101 height 19
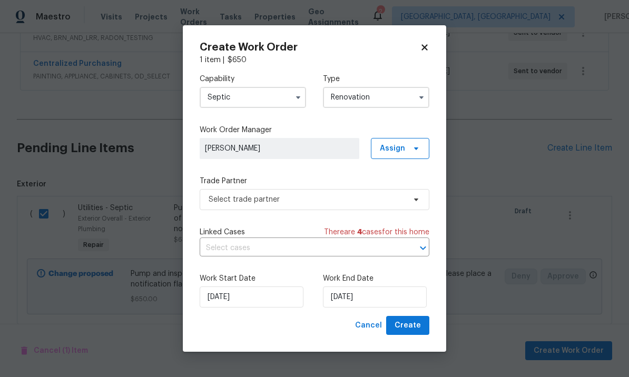
type input "Renovation"
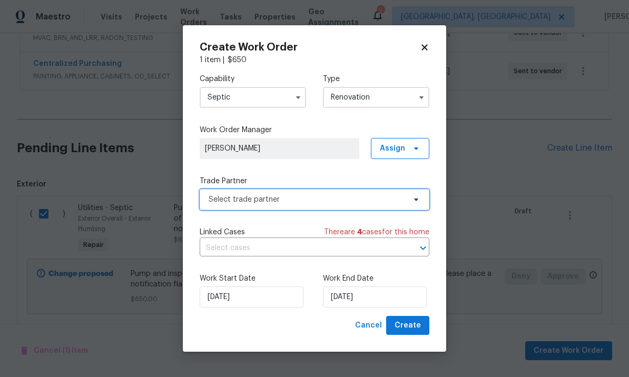
click at [305, 202] on span "Select trade partner" at bounding box center [307, 199] width 196 height 11
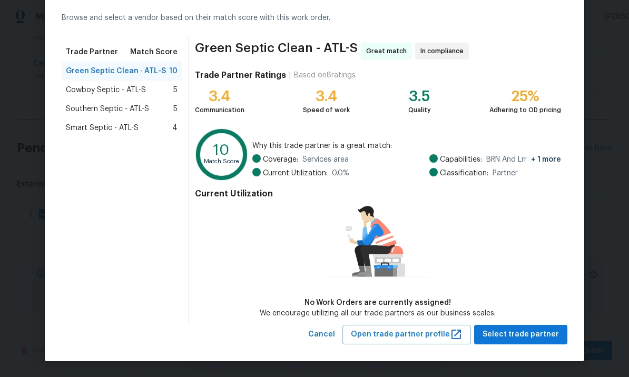
scroll to position [45, 0]
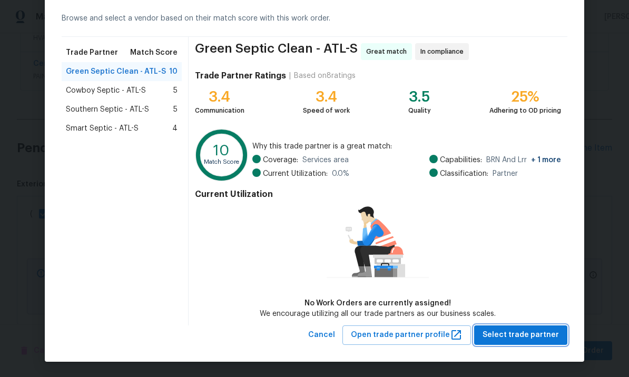
click at [512, 337] on span "Select trade partner" at bounding box center [520, 335] width 76 height 13
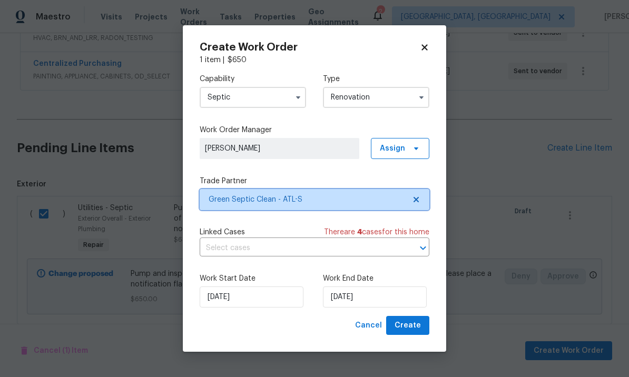
scroll to position [0, 0]
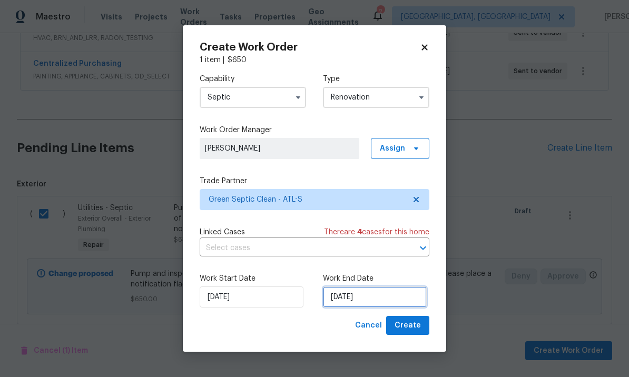
click at [371, 295] on input "[DATE]" at bounding box center [375, 296] width 104 height 21
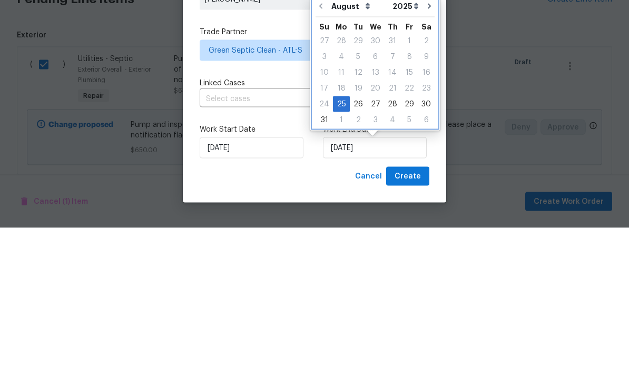
click at [425, 151] on icon "Go to next month" at bounding box center [429, 155] width 8 height 8
type input "9/25/2025"
select select "8"
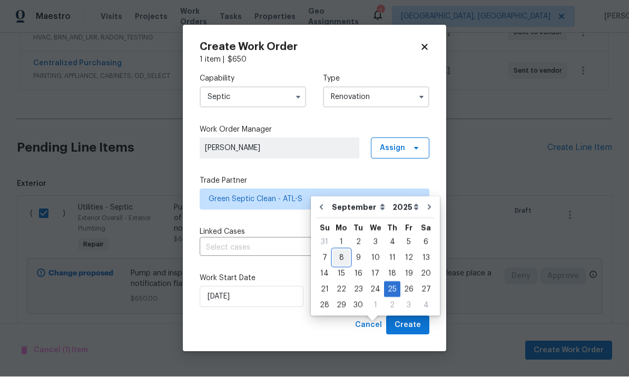
click at [341, 251] on div "8" at bounding box center [341, 258] width 17 height 15
type input "[DATE]"
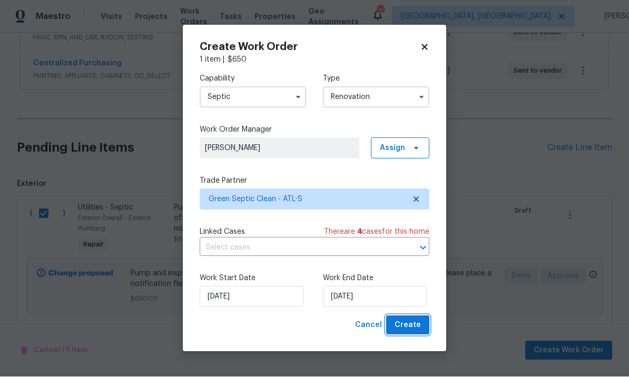
click at [406, 316] on button "Create" at bounding box center [407, 325] width 43 height 19
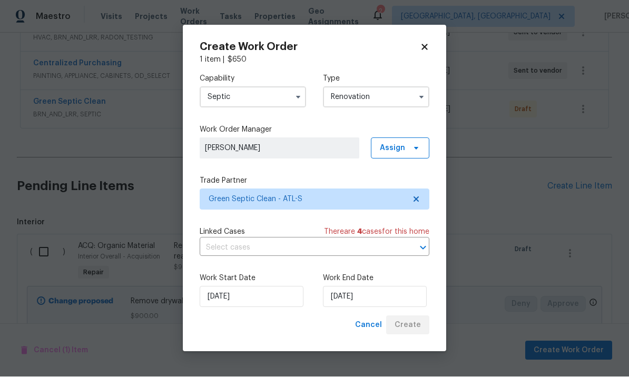
click at [402, 330] on div "Cancel Create" at bounding box center [390, 325] width 78 height 19
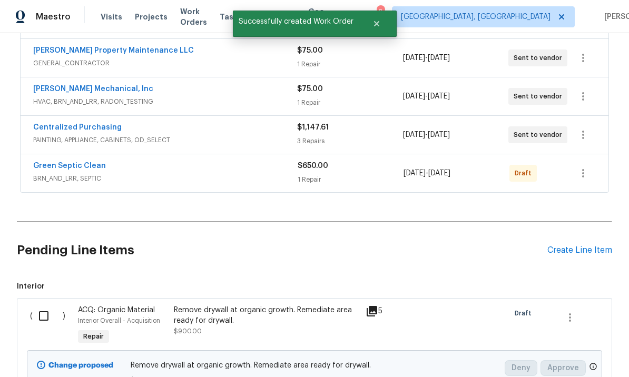
scroll to position [273, 0]
click at [584, 167] on icon "button" at bounding box center [583, 173] width 13 height 13
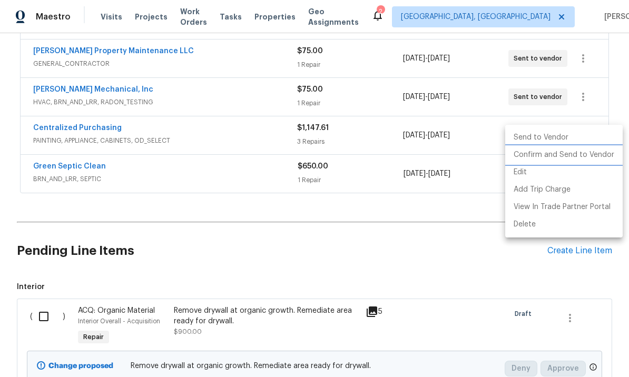
click at [565, 158] on li "Confirm and Send to Vendor" at bounding box center [563, 154] width 117 height 17
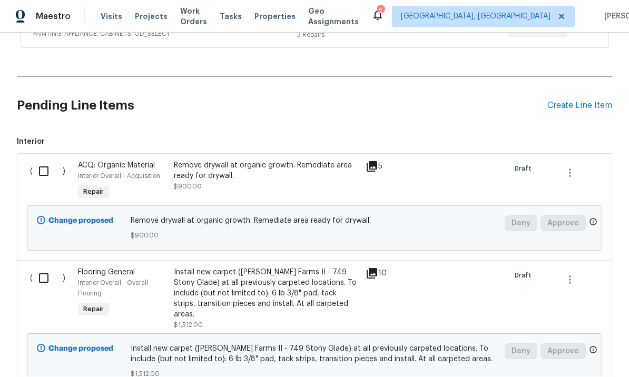
scroll to position [414, 0]
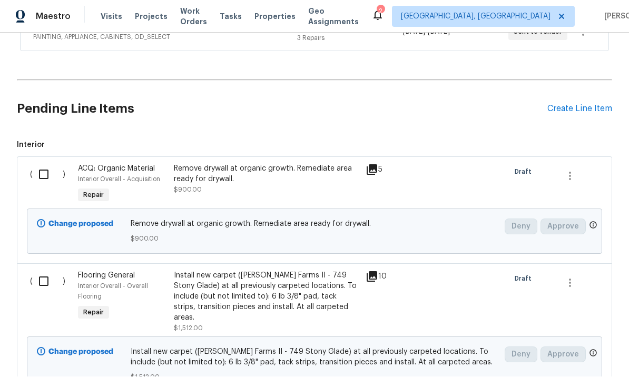
click at [571, 104] on div "Create Line Item" at bounding box center [579, 109] width 65 height 10
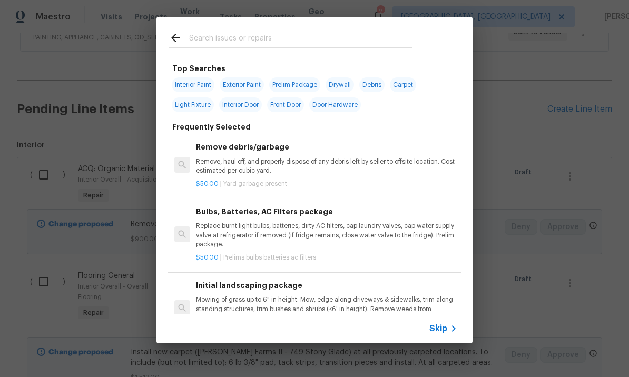
click at [510, 72] on div "Top Searches Interior Paint Exterior Paint Prelim Package Drywall Debris Carpet…" at bounding box center [314, 180] width 629 height 360
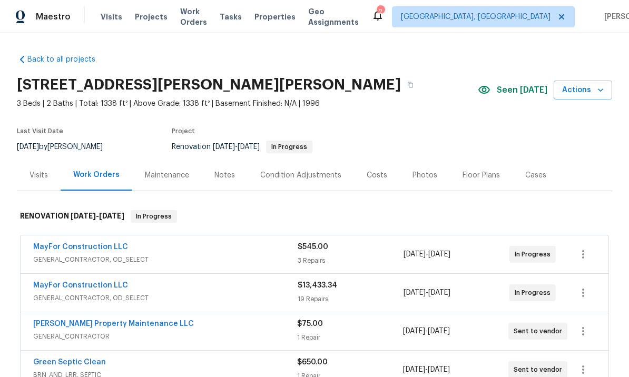
scroll to position [0, 0]
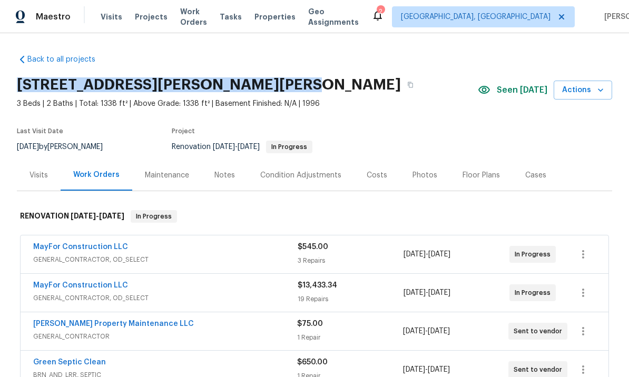
copy h2 "[STREET_ADDRESS][PERSON_NAME][PERSON_NAME]"
